Goal: Information Seeking & Learning: Learn about a topic

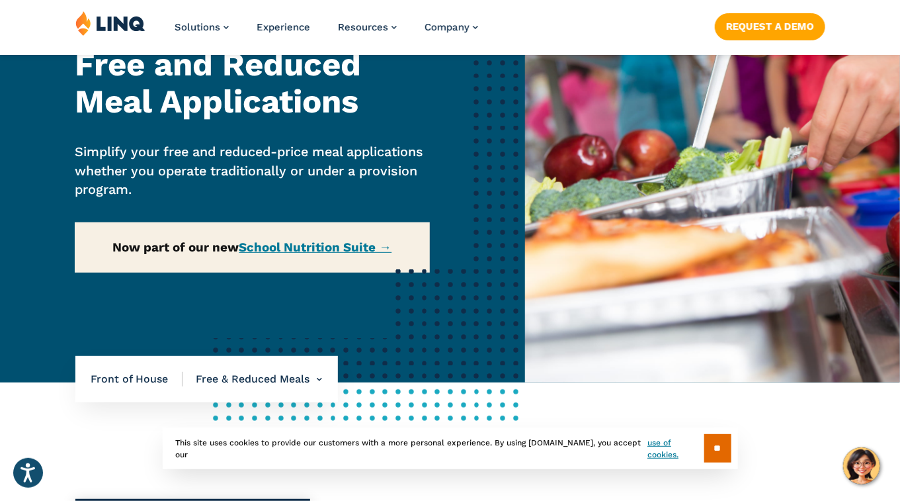
scroll to position [122, 0]
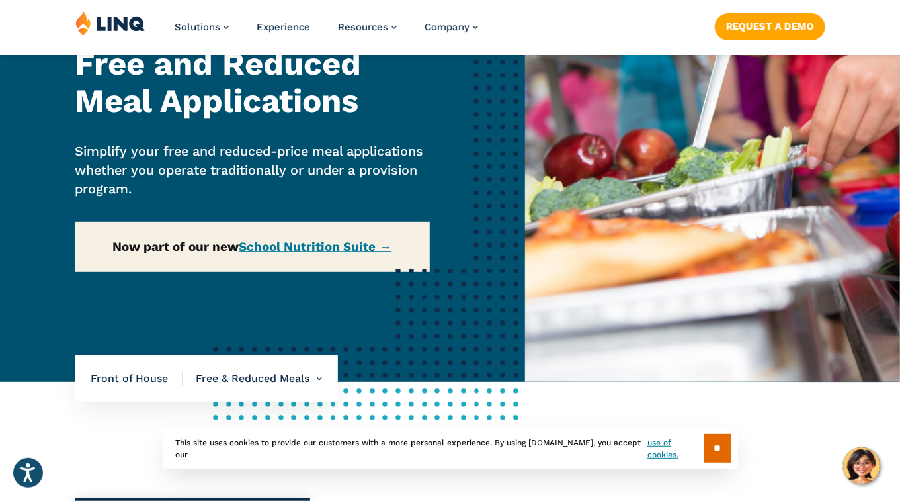
click at [367, 249] on div "Home / Solutions / LINQ Nutrition / School Nutrition / Front of House / Free & …" at bounding box center [262, 165] width 525 height 431
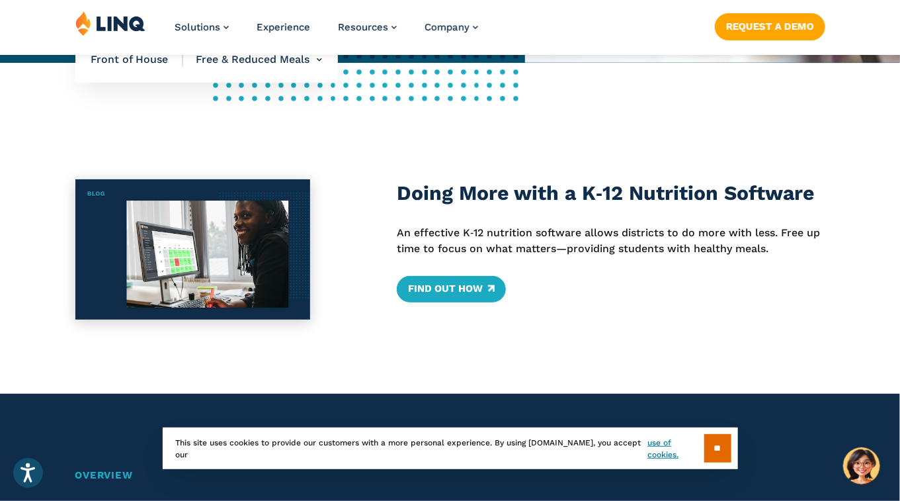
scroll to position [442, 0]
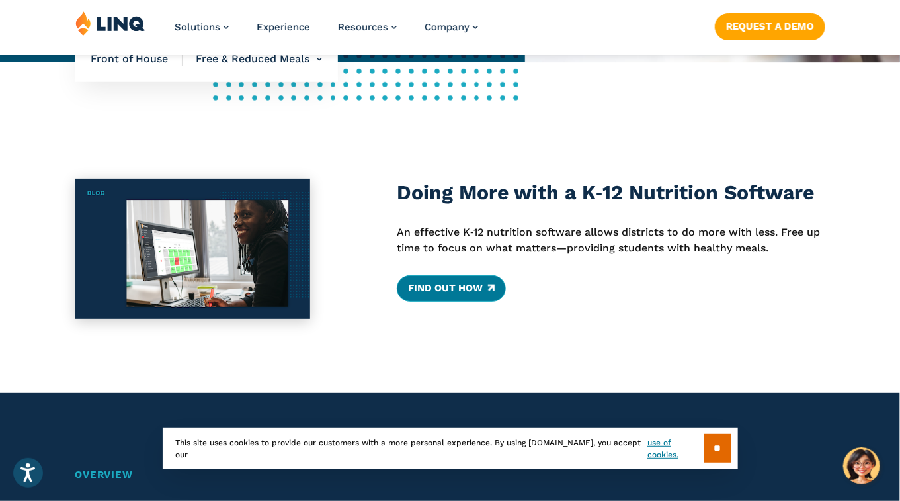
click at [456, 284] on link "Find Out How" at bounding box center [451, 288] width 109 height 26
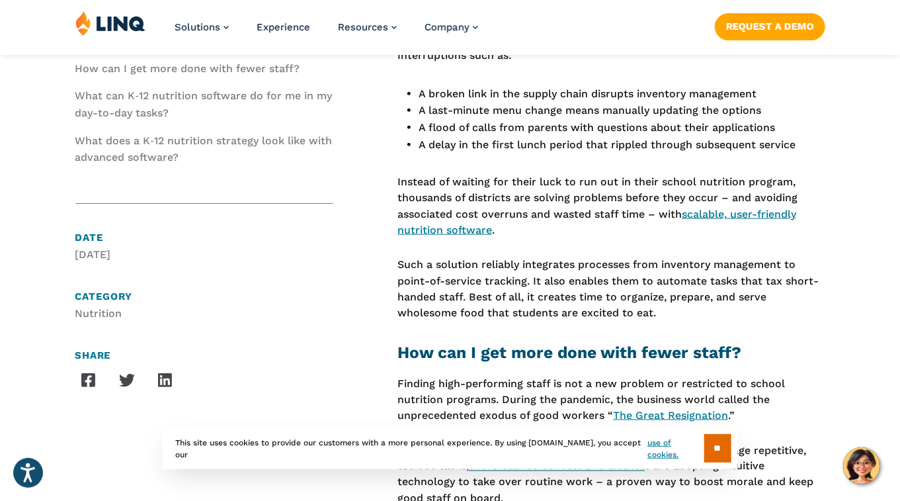
scroll to position [577, 0]
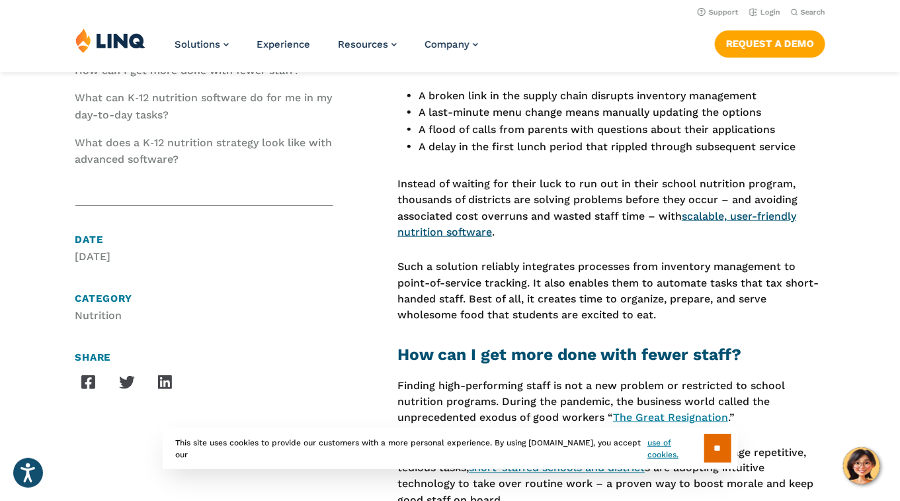
click at [745, 218] on link "scalable, user-friendly nutrition software" at bounding box center [596, 224] width 399 height 28
